Goal: Information Seeking & Learning: Learn about a topic

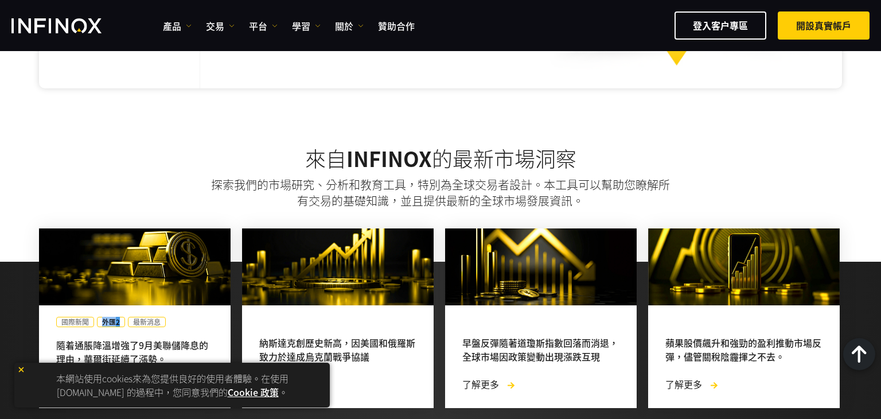
scroll to position [823, 0]
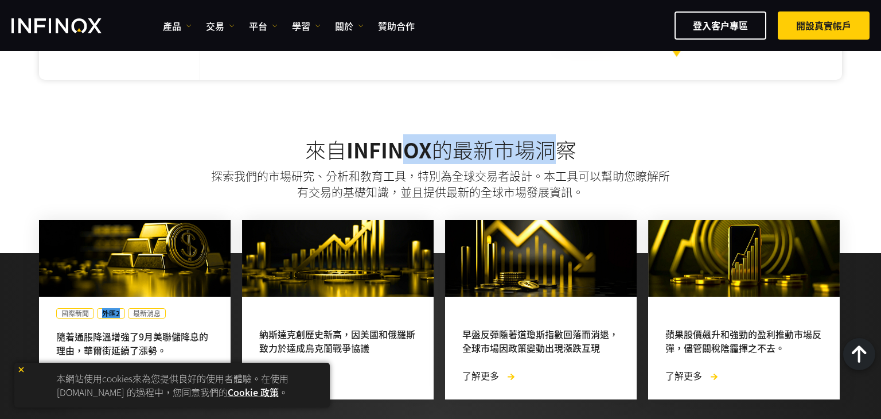
drag, startPoint x: 402, startPoint y: 150, endPoint x: 559, endPoint y: 145, distance: 157.3
click at [559, 145] on h2 "來自 INFINOX 的最新市場洞察" at bounding box center [440, 149] width 803 height 25
click at [281, 166] on div "來自 INFINOX 的最新市場洞察 探索我們的市場研究、分析和教育工具，特別為全球交易者設計。本工具可以幫助您瞭解所有交易的基礎知識，並且提供最新的全球市場…" at bounding box center [441, 168] width 826 height 63
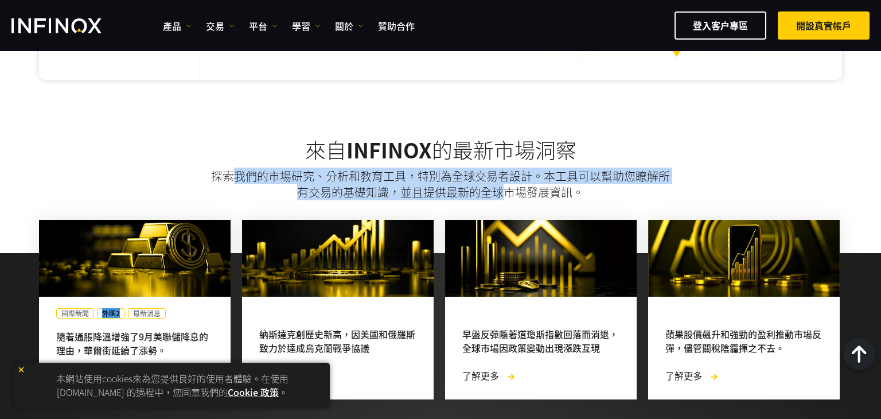
scroll to position [0, 0]
drag, startPoint x: 235, startPoint y: 171, endPoint x: 578, endPoint y: 193, distance: 343.9
click at [580, 195] on p "探索我們的市場研究、分析和教育工具，特別為全球交易者設計。本工具可以幫助您瞭解所有交易的基礎知識，並且提供最新的全球市場發展資訊。" at bounding box center [440, 184] width 463 height 32
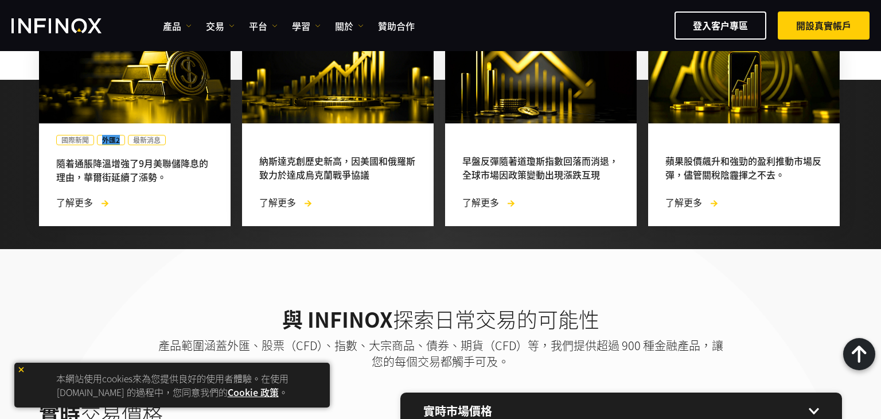
drag, startPoint x: 68, startPoint y: 164, endPoint x: 168, endPoint y: 158, distance: 100.6
click at [168, 158] on div "隨着通脹降溫增強了9月美聯儲降息的理由，華爾街延續了漲勢。" at bounding box center [134, 170] width 157 height 28
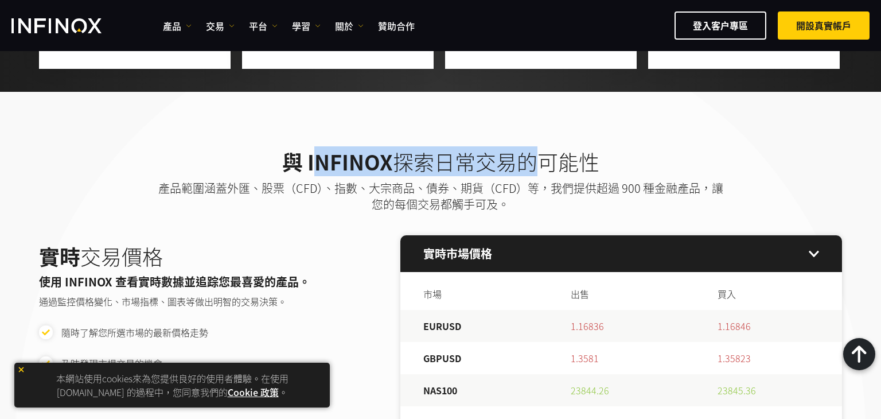
drag, startPoint x: 314, startPoint y: 171, endPoint x: 515, endPoint y: 174, distance: 200.9
click at [515, 174] on h2 "與 INFINOX 探索日常交易的可能性" at bounding box center [441, 161] width 574 height 25
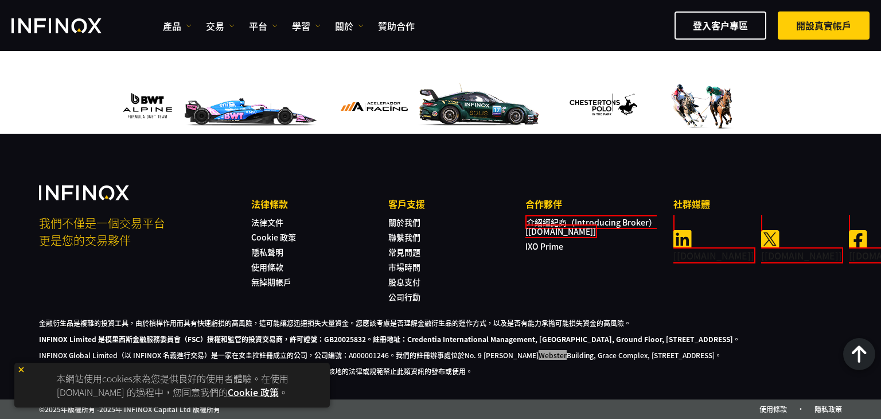
scroll to position [3806, 0]
click at [21, 369] on img at bounding box center [21, 370] width 8 height 8
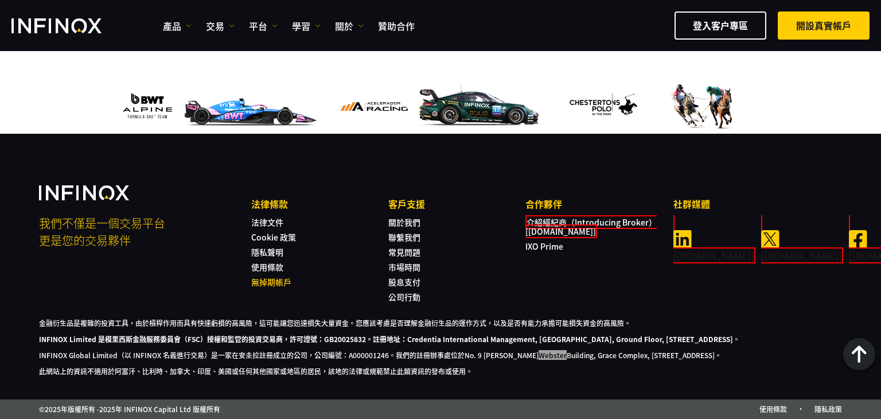
scroll to position [0, 0]
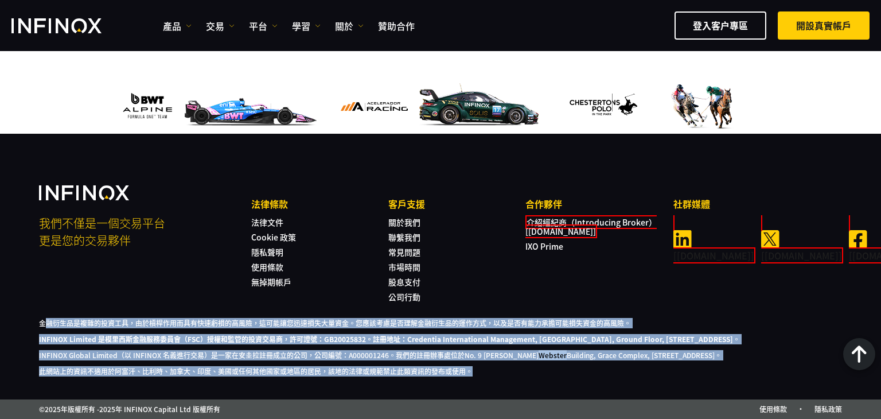
drag, startPoint x: 45, startPoint y: 312, endPoint x: 510, endPoint y: 375, distance: 469.7
click at [496, 375] on div "金融衍生品是複雜的投資工具，由於槓桿作用而具有快速虧損的高風險，這可能讓您迅速損失大量資金。您應該考慮是否理解金融衍生品的運作方式，以及是否有能力承擔可能損失…" at bounding box center [440, 347] width 803 height 59
click at [543, 376] on p "此網站上的資訊不適用於阿富汗、比利時、加拿大、印度、美國或任何其他國家或地區的居民，該地的法律或規範禁止此類資訊的發布或使用。" at bounding box center [440, 371] width 803 height 10
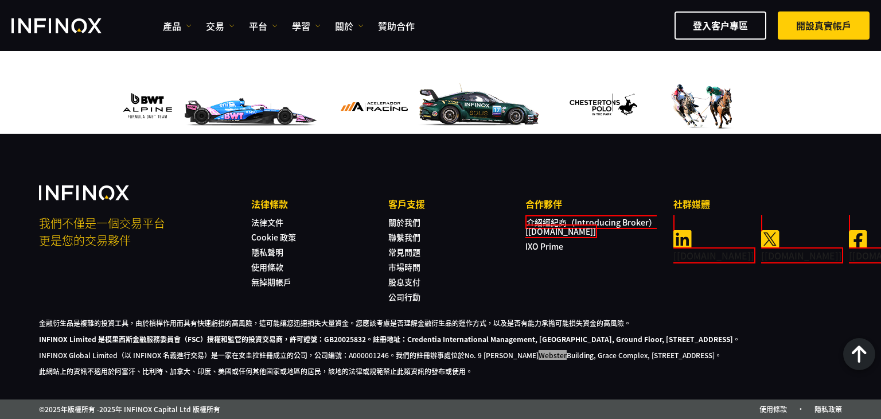
click at [309, 339] on p "INFINOX Limited 是模里西斯金融服務委員會（FSC）授權和監管的投資交易商，許可證號：GB20025832。註冊地址：Credentia Int…" at bounding box center [440, 339] width 803 height 10
